Goal: Answer question/provide support

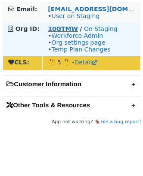
click at [55, 30] on strong "10GTMW" at bounding box center [63, 28] width 30 height 7
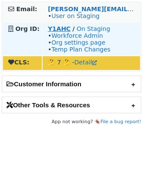
click at [63, 26] on strong "Y1AHC" at bounding box center [59, 28] width 23 height 7
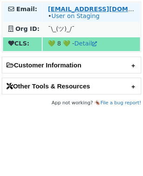
click at [67, 6] on strong "mdube@godaddy.com" at bounding box center [106, 9] width 117 height 7
click at [78, 7] on strong "mdube@godaddy.com" at bounding box center [106, 9] width 117 height 7
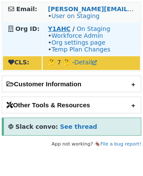
click at [57, 26] on strong "Y1AHC" at bounding box center [59, 28] width 23 height 7
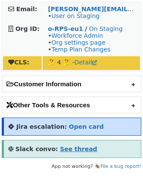
click at [76, 147] on strong "See thread" at bounding box center [78, 149] width 37 height 7
